Goal: Task Accomplishment & Management: Manage account settings

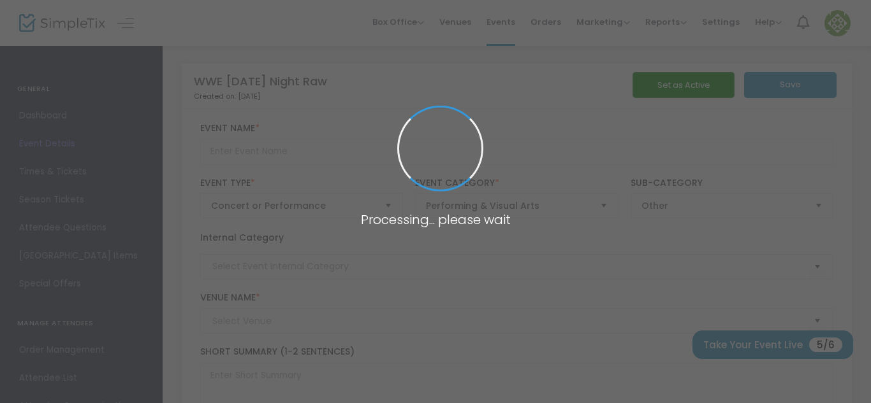
type input "WWE [DATE] Night Raw"
type textarea "Watch As WWE [DATE] Night Raw Takes The Stage"
type input "Buy Tickets"
type input "[GEOGRAPHIC_DATA]"
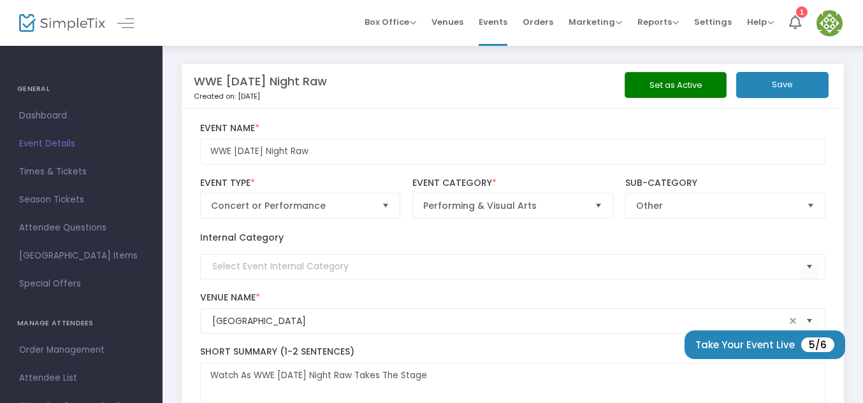
click at [682, 85] on button "Set as Active" at bounding box center [676, 85] width 102 height 26
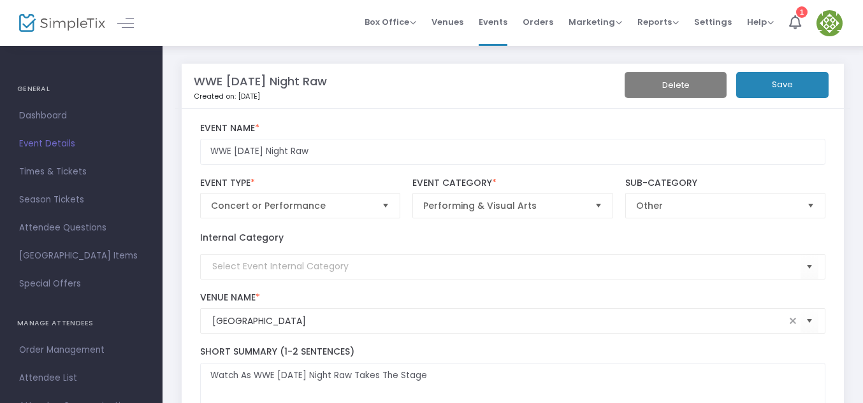
click at [25, 23] on img at bounding box center [62, 23] width 86 height 18
